Goal: Task Accomplishment & Management: Manage account settings

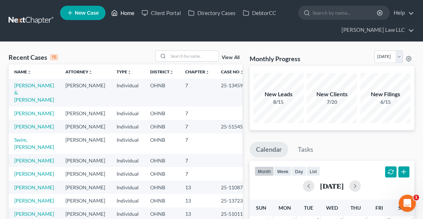
click at [131, 14] on link "Home" at bounding box center [123, 12] width 30 height 13
click at [190, 55] on input "search" at bounding box center [193, 56] width 50 height 10
type input "[PERSON_NAME]"
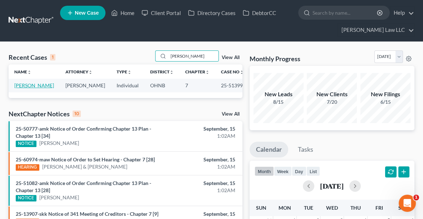
click at [25, 85] on link "[PERSON_NAME]" at bounding box center [34, 85] width 40 height 6
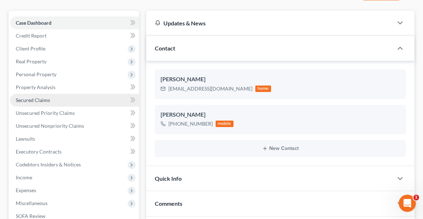
scroll to position [72, 0]
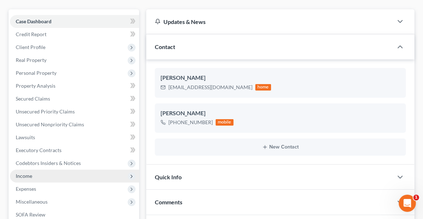
click at [34, 177] on span "Income" at bounding box center [74, 175] width 129 height 13
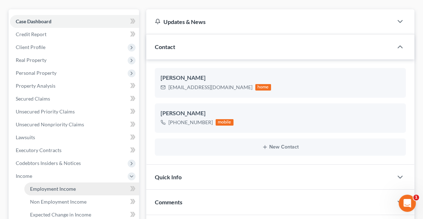
click at [54, 190] on span "Employment Income" at bounding box center [53, 188] width 46 height 6
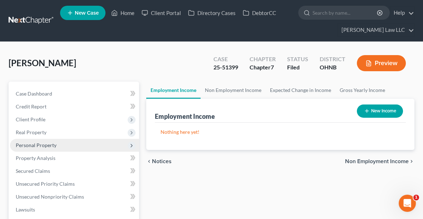
click at [41, 148] on span "Personal Property" at bounding box center [74, 145] width 129 height 13
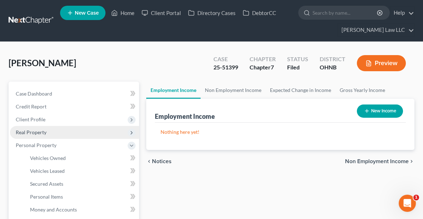
click at [34, 129] on span "Real Property" at bounding box center [31, 132] width 31 height 6
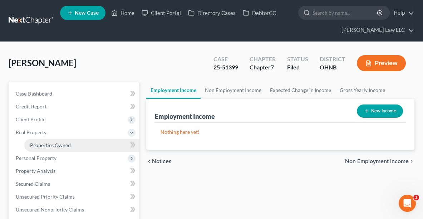
click at [45, 148] on link "Properties Owned" at bounding box center [81, 145] width 115 height 13
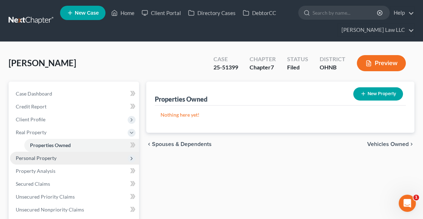
click at [50, 157] on span "Personal Property" at bounding box center [36, 158] width 41 height 6
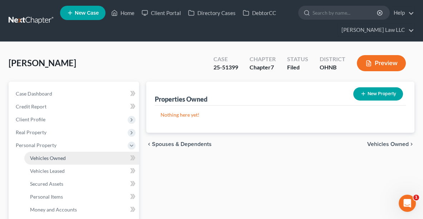
click at [50, 157] on span "Vehicles Owned" at bounding box center [48, 158] width 36 height 6
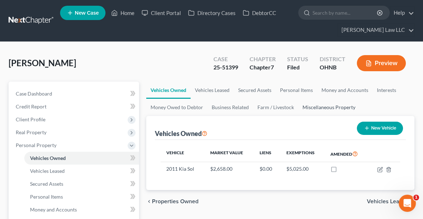
click at [338, 105] on link "Miscellaneous Property" at bounding box center [328, 107] width 61 height 17
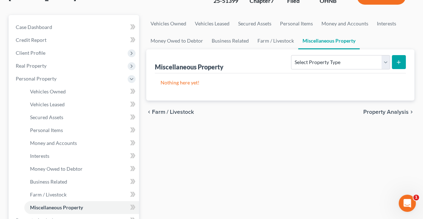
scroll to position [78, 0]
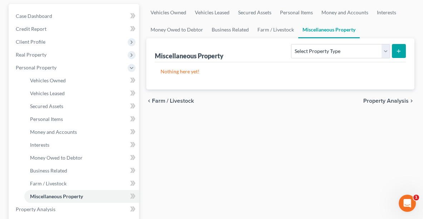
click at [394, 99] on span "Property Analysis" at bounding box center [385, 101] width 45 height 6
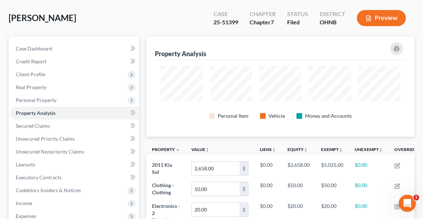
scroll to position [44, 0]
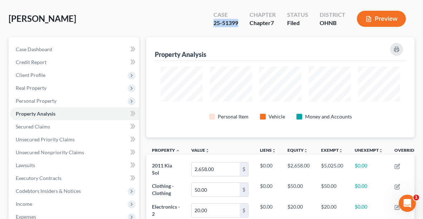
drag, startPoint x: 241, startPoint y: 23, endPoint x: 210, endPoint y: 21, distance: 31.1
click at [210, 21] on div "Case 25-51399" at bounding box center [226, 19] width 36 height 21
copy div "25-51399"
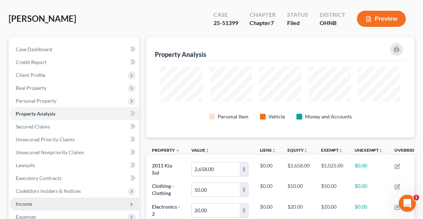
click at [34, 200] on span "Income" at bounding box center [74, 203] width 129 height 13
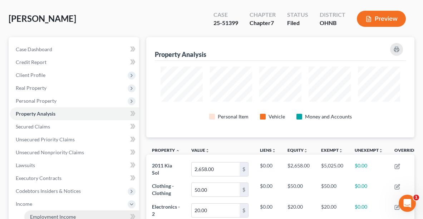
click at [45, 213] on span "Employment Income" at bounding box center [53, 216] width 46 height 6
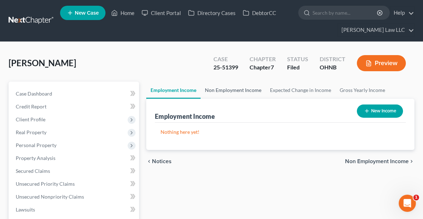
click at [235, 89] on link "Non Employment Income" at bounding box center [232, 89] width 65 height 17
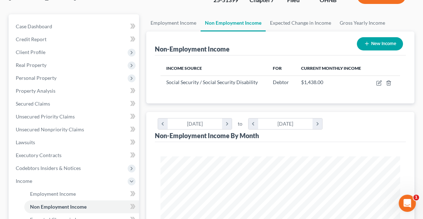
scroll to position [223, 0]
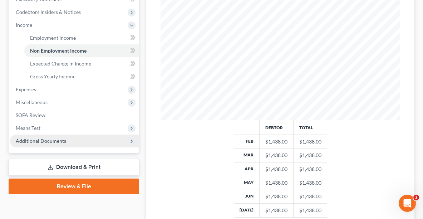
click at [40, 135] on span "Additional Documents" at bounding box center [74, 140] width 129 height 13
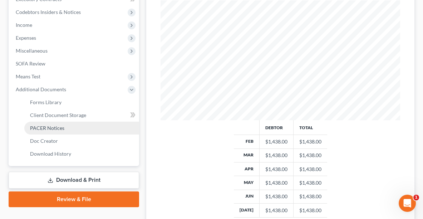
click at [36, 127] on span "PACER Notices" at bounding box center [47, 128] width 34 height 6
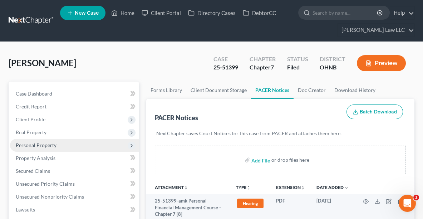
click at [46, 149] on span "Personal Property" at bounding box center [74, 145] width 129 height 13
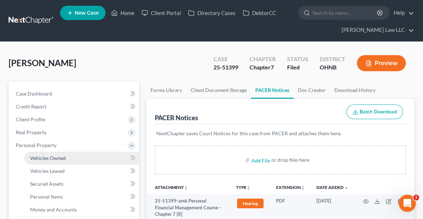
click at [46, 157] on span "Vehicles Owned" at bounding box center [48, 158] width 36 height 6
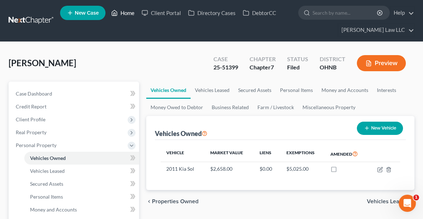
click at [127, 14] on link "Home" at bounding box center [123, 12] width 30 height 13
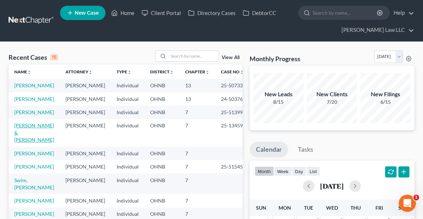
click at [31, 143] on link "[PERSON_NAME] & [PERSON_NAME]" at bounding box center [34, 132] width 40 height 20
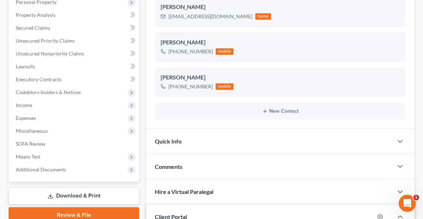
scroll to position [144, 0]
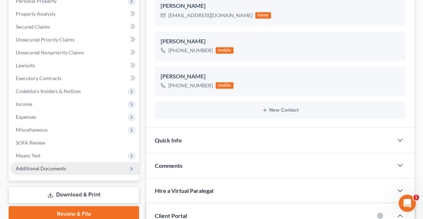
click at [38, 174] on span "Additional Documents" at bounding box center [74, 168] width 129 height 13
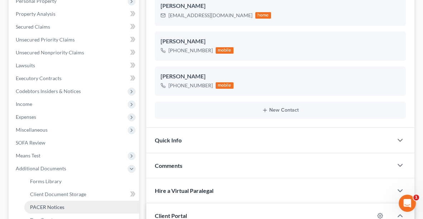
click at [53, 204] on span "PACER Notices" at bounding box center [47, 207] width 34 height 6
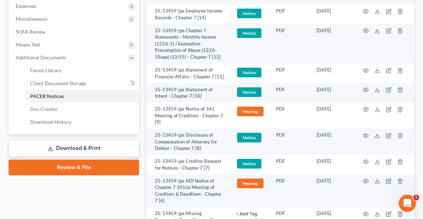
scroll to position [266, 0]
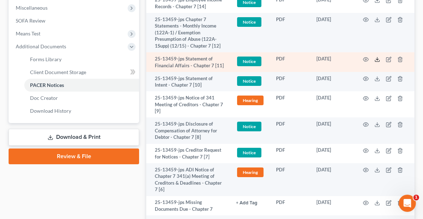
click at [378, 57] on icon at bounding box center [377, 59] width 6 height 6
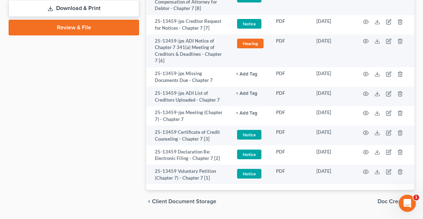
scroll to position [397, 0]
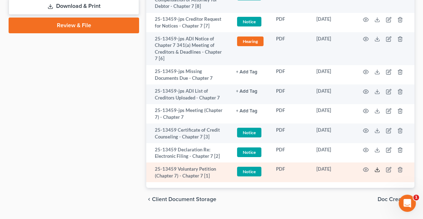
click at [377, 167] on line at bounding box center [377, 168] width 0 height 3
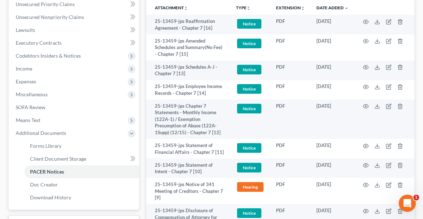
scroll to position [181, 0]
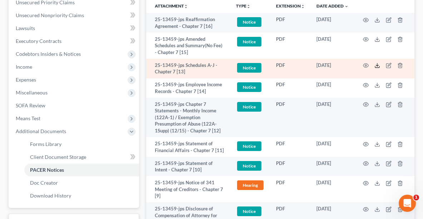
click at [375, 64] on icon at bounding box center [377, 66] width 6 height 6
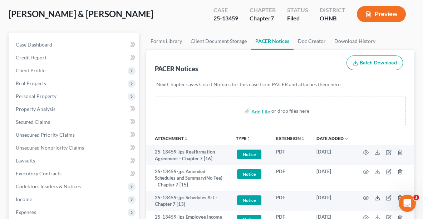
scroll to position [0, 0]
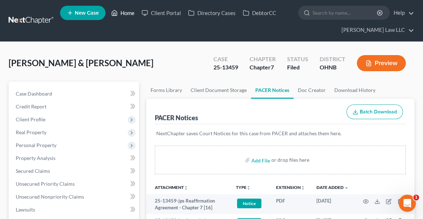
click at [124, 11] on link "Home" at bounding box center [123, 12] width 30 height 13
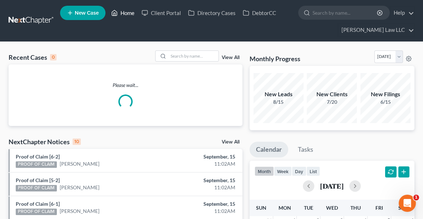
click at [124, 11] on link "Home" at bounding box center [123, 12] width 30 height 13
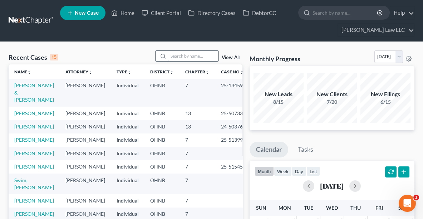
click at [176, 56] on input "search" at bounding box center [193, 56] width 50 height 10
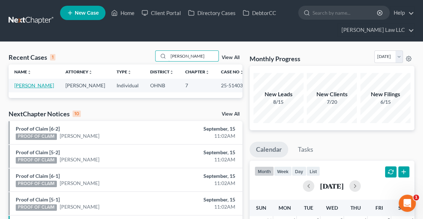
type input "[PERSON_NAME]"
click at [18, 85] on link "[PERSON_NAME]" at bounding box center [34, 85] width 40 height 6
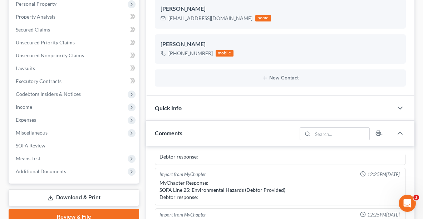
scroll to position [143, 0]
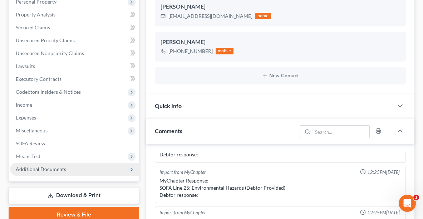
click at [47, 166] on span "Additional Documents" at bounding box center [41, 169] width 50 height 6
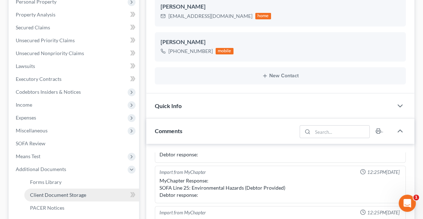
click at [49, 196] on span "Client Document Storage" at bounding box center [58, 195] width 56 height 6
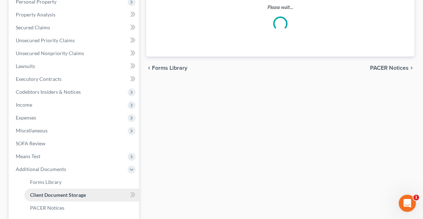
select select "5"
select select "20"
select select "16"
select select "20"
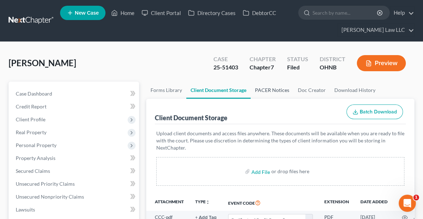
click at [277, 92] on link "PACER Notices" at bounding box center [271, 89] width 43 height 17
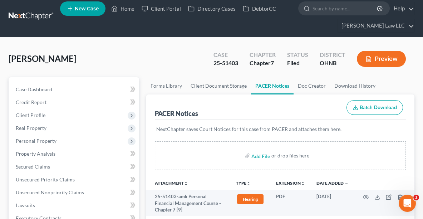
scroll to position [2, 0]
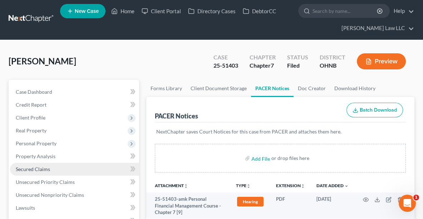
click at [43, 166] on span "Secured Claims" at bounding box center [33, 169] width 34 height 6
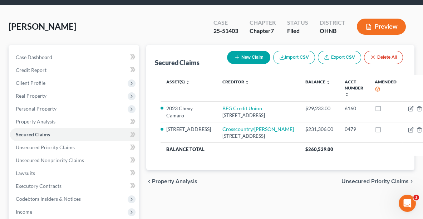
scroll to position [37, 0]
